Goal: Information Seeking & Learning: Learn about a topic

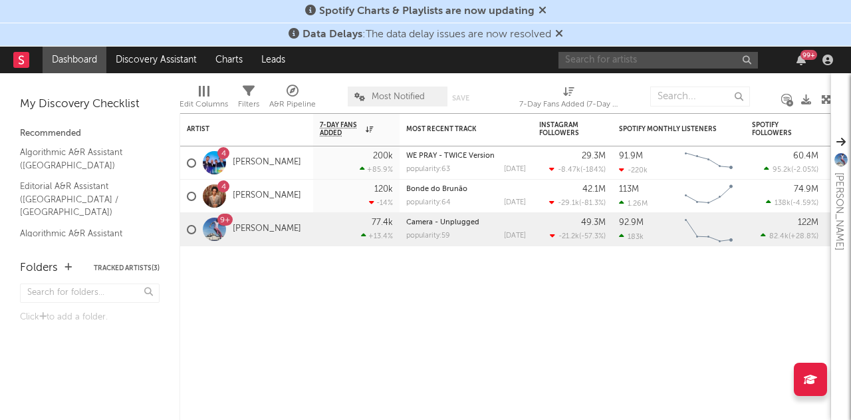
click at [591, 63] on input "text" at bounding box center [658, 60] width 199 height 17
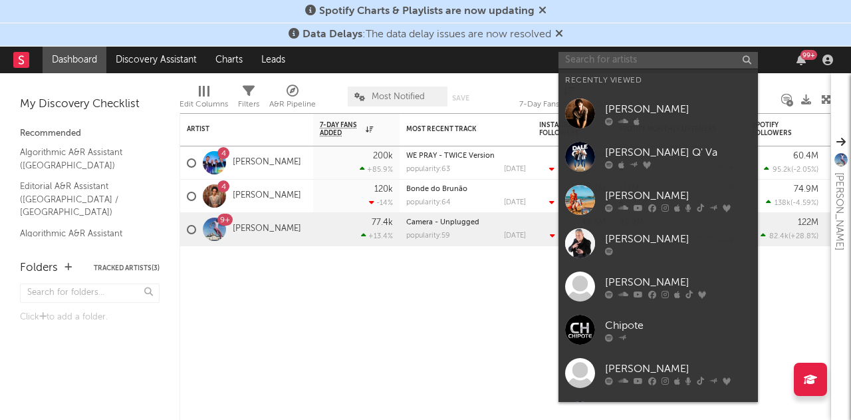
paste input "El Payaso Plim Plim"
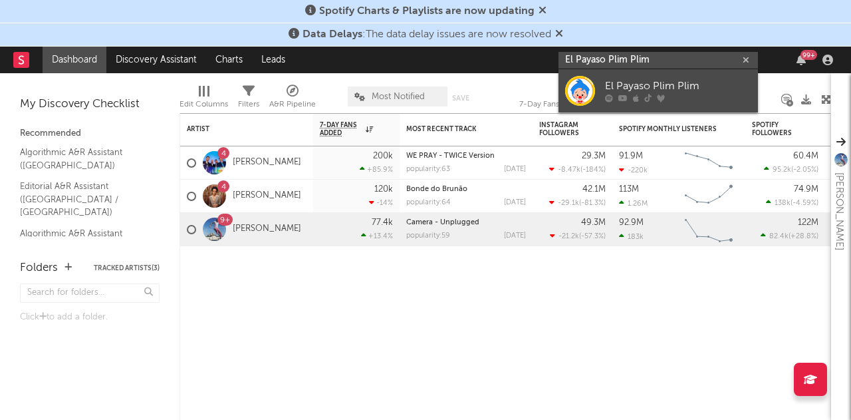
type input "El Payaso Plim Plim"
click at [588, 84] on div at bounding box center [580, 91] width 30 height 30
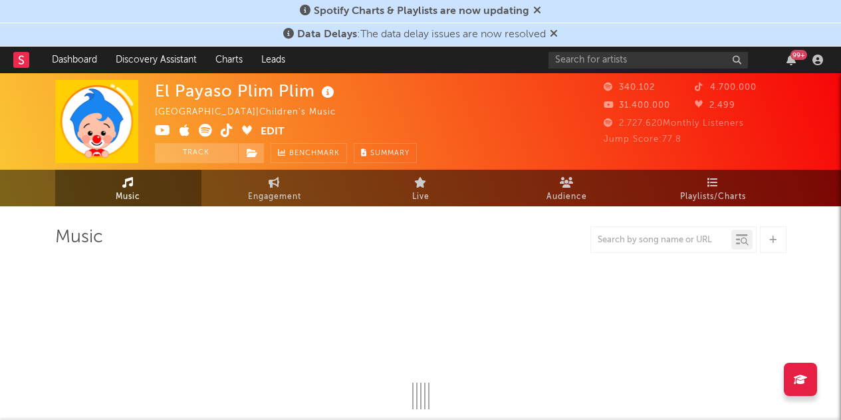
select select "6m"
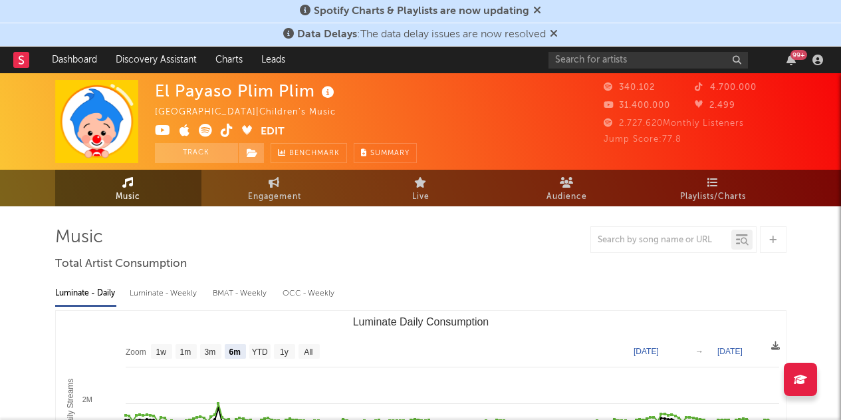
click at [535, 11] on icon at bounding box center [537, 10] width 8 height 11
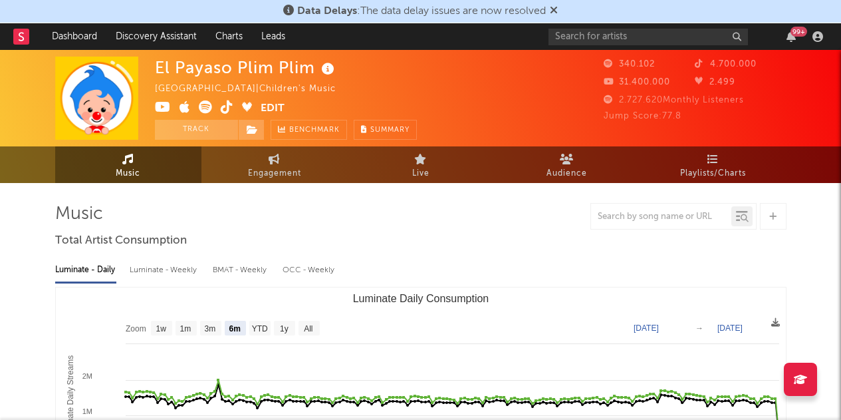
click at [558, 12] on icon at bounding box center [554, 10] width 8 height 11
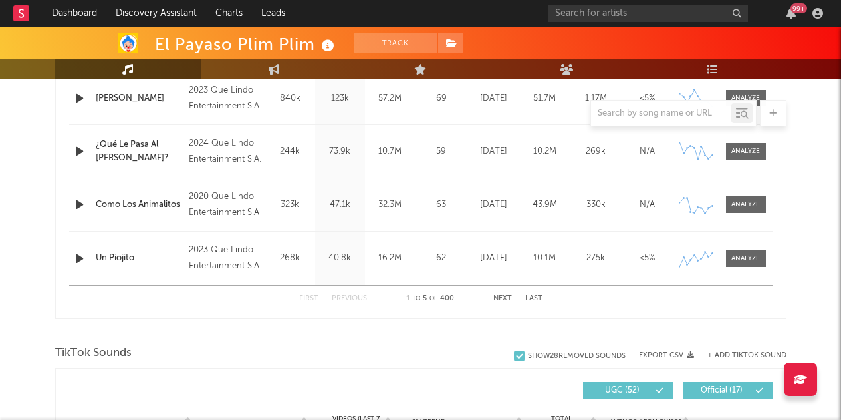
scroll to position [646, 0]
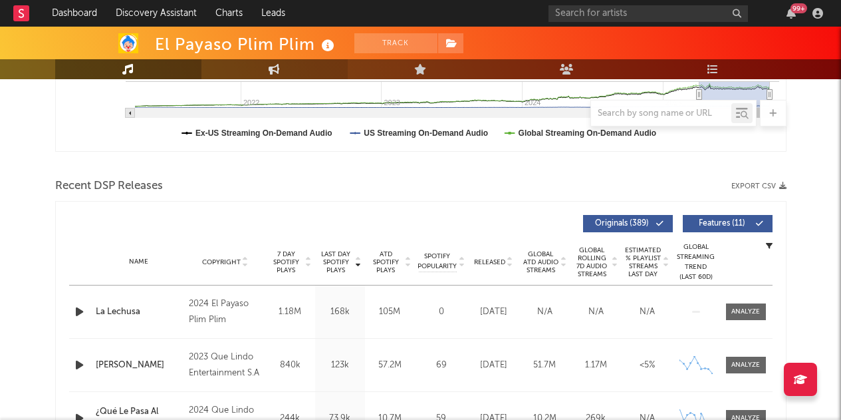
click at [270, 71] on icon at bounding box center [274, 69] width 11 height 11
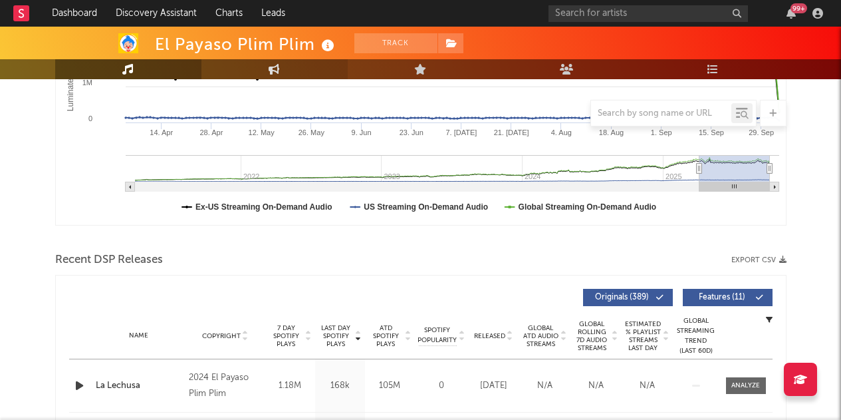
select select "1w"
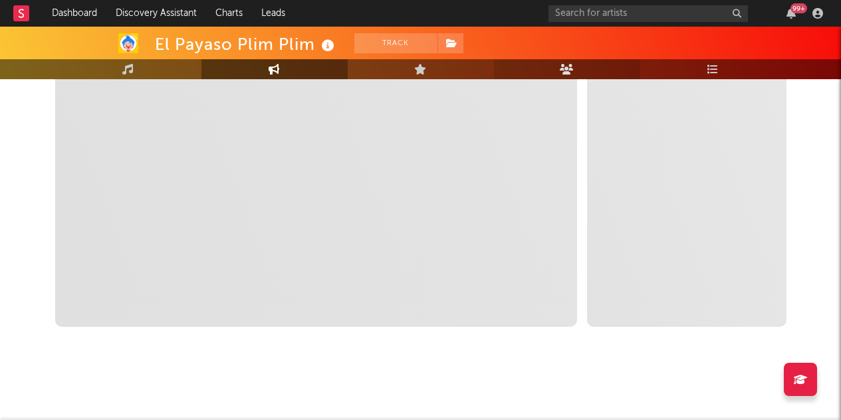
click at [556, 60] on link "Audience" at bounding box center [567, 69] width 146 height 20
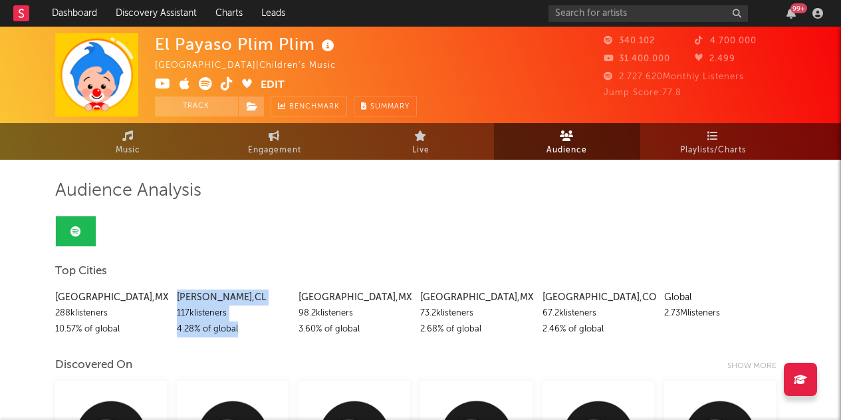
drag, startPoint x: 176, startPoint y: 295, endPoint x: 243, endPoint y: 336, distance: 79.7
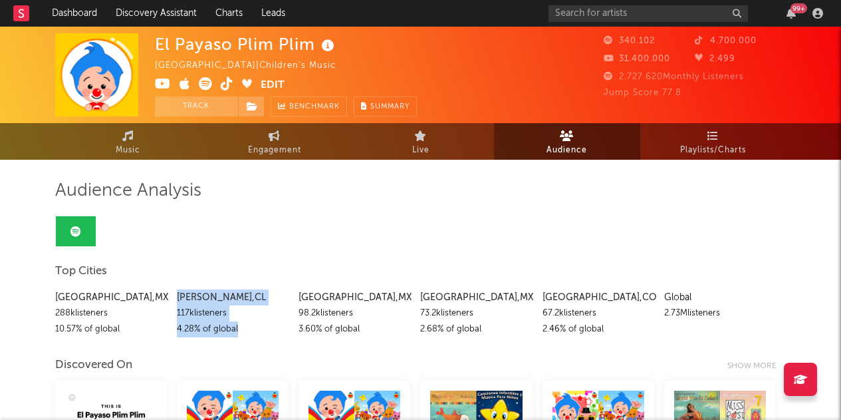
click at [243, 336] on div "Mexico City , MX 288k listeners 10.57 % of global [GEOGRAPHIC_DATA][PERSON_NAME…" at bounding box center [420, 310] width 731 height 55
click at [243, 336] on div "4.28 % of global" at bounding box center [233, 329] width 112 height 16
drag, startPoint x: 178, startPoint y: 299, endPoint x: 247, endPoint y: 330, distance: 75.6
click at [247, 330] on div "[PERSON_NAME] 117k listeners 4.28 % of global" at bounding box center [233, 313] width 112 height 48
drag, startPoint x: 247, startPoint y: 330, endPoint x: 238, endPoint y: 334, distance: 10.1
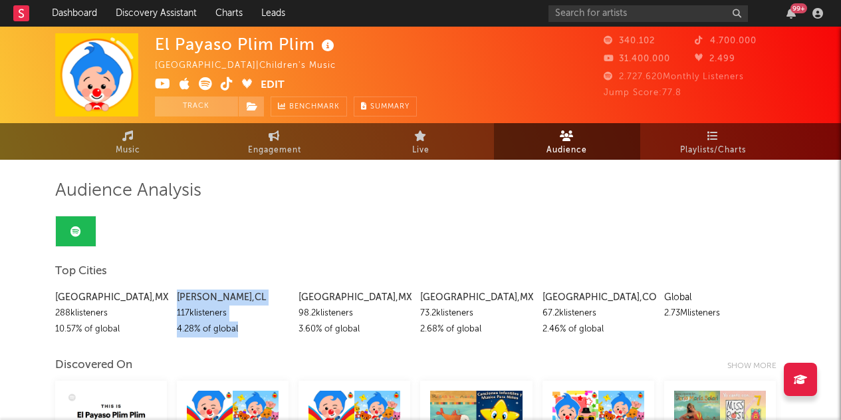
click at [238, 334] on div "4.28 % of global" at bounding box center [233, 329] width 112 height 16
click at [173, 295] on div "Mexico City , MX 288k listeners 10.57 % of global [GEOGRAPHIC_DATA][PERSON_NAME…" at bounding box center [420, 310] width 731 height 55
drag, startPoint x: 173, startPoint y: 295, endPoint x: 245, endPoint y: 336, distance: 83.1
click at [245, 336] on div "Mexico City , MX 288k listeners 10.57 % of global [GEOGRAPHIC_DATA][PERSON_NAME…" at bounding box center [420, 310] width 731 height 55
click at [245, 336] on div "4.28 % of global" at bounding box center [233, 329] width 112 height 16
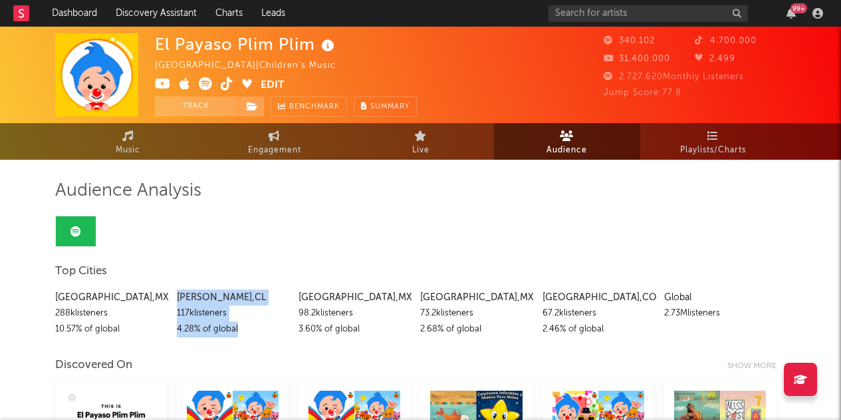
drag, startPoint x: 177, startPoint y: 296, endPoint x: 239, endPoint y: 325, distance: 69.0
click at [239, 325] on div "[PERSON_NAME] 117k listeners 4.28 % of global" at bounding box center [233, 313] width 112 height 48
drag, startPoint x: 239, startPoint y: 325, endPoint x: 175, endPoint y: 299, distance: 69.8
click at [175, 299] on div "Mexico City , MX 288k listeners 10.57 % of global [GEOGRAPHIC_DATA][PERSON_NAME…" at bounding box center [420, 310] width 731 height 55
click at [184, 289] on div "[PERSON_NAME] 117k listeners 4.28 % of global" at bounding box center [233, 310] width 112 height 55
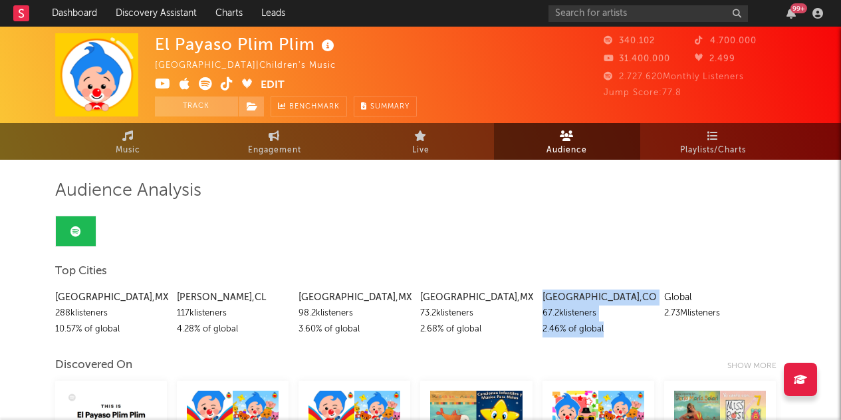
drag, startPoint x: 543, startPoint y: 300, endPoint x: 607, endPoint y: 330, distance: 71.4
click at [607, 330] on div "[GEOGRAPHIC_DATA] , [GEOGRAPHIC_DATA] 67.2k listeners 2.46 % of global" at bounding box center [599, 313] width 112 height 48
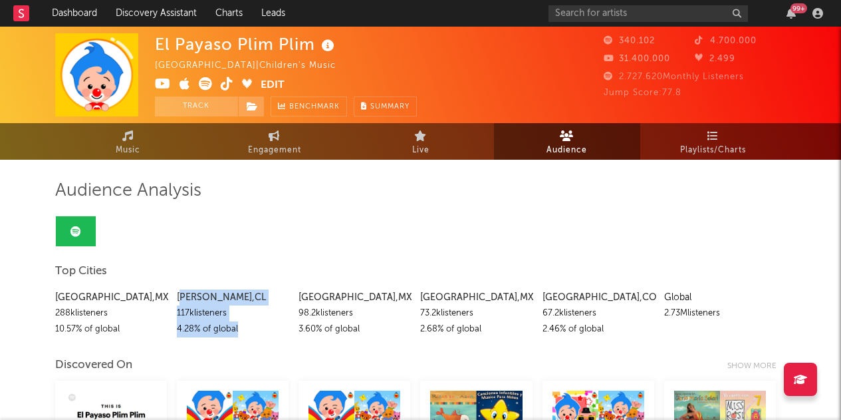
drag, startPoint x: 180, startPoint y: 295, endPoint x: 255, endPoint y: 329, distance: 83.3
click at [255, 329] on div "[PERSON_NAME] 117k listeners 4.28 % of global" at bounding box center [233, 313] width 112 height 48
click at [255, 329] on div "4.28 % of global" at bounding box center [233, 329] width 112 height 16
drag, startPoint x: 178, startPoint y: 300, endPoint x: 258, endPoint y: 331, distance: 85.7
click at [258, 331] on div "[PERSON_NAME] 117k listeners 4.28 % of global" at bounding box center [233, 313] width 112 height 48
